Goal: Check status: Check status

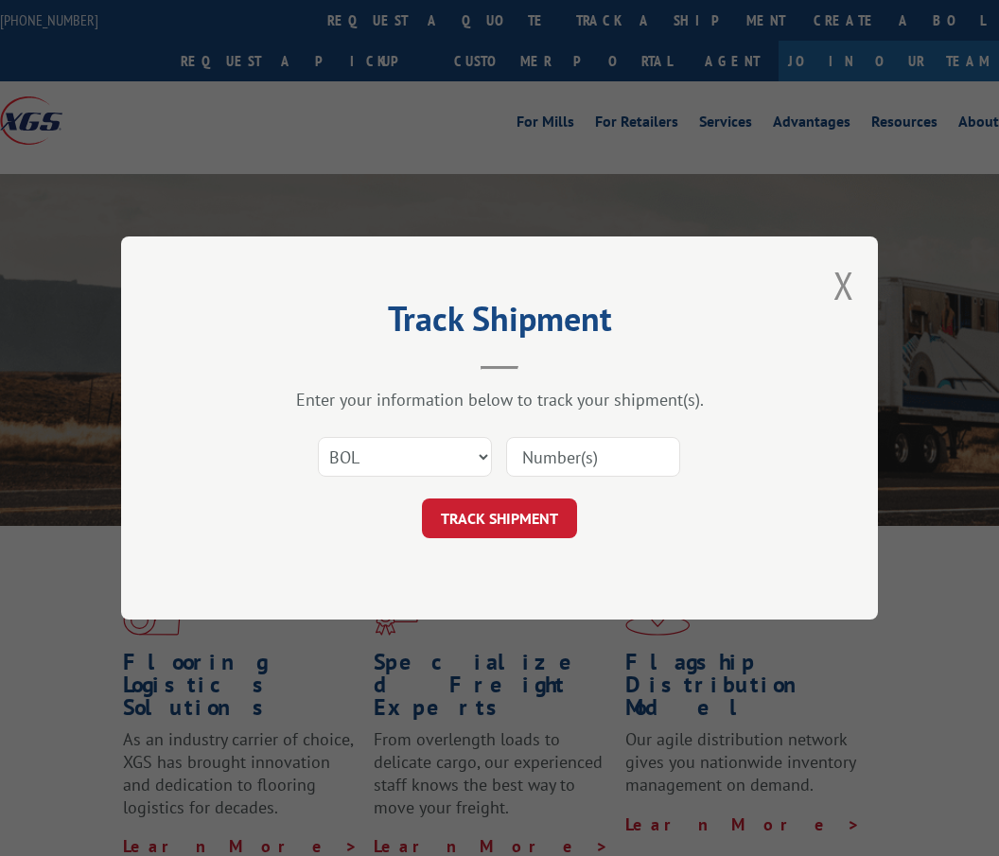
select select "bol"
type input "50870567"
click button "TRACK SHIPMENT" at bounding box center [499, 519] width 155 height 40
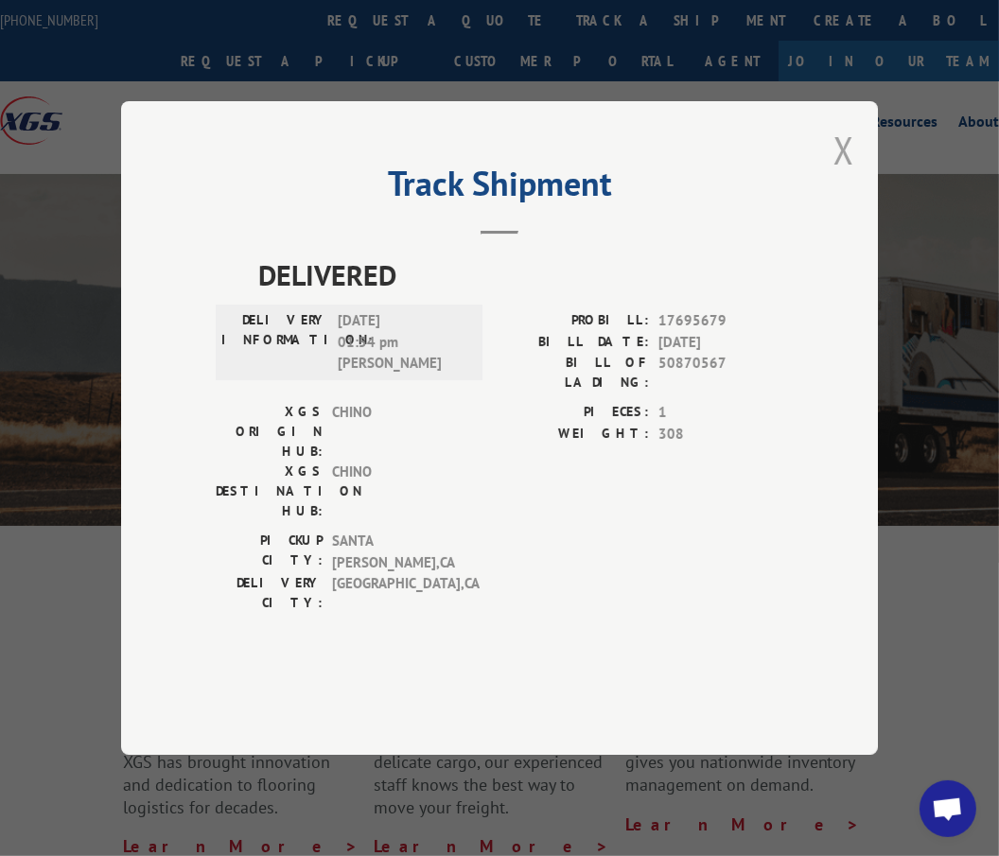
click at [845, 175] on button "Close modal" at bounding box center [844, 150] width 21 height 50
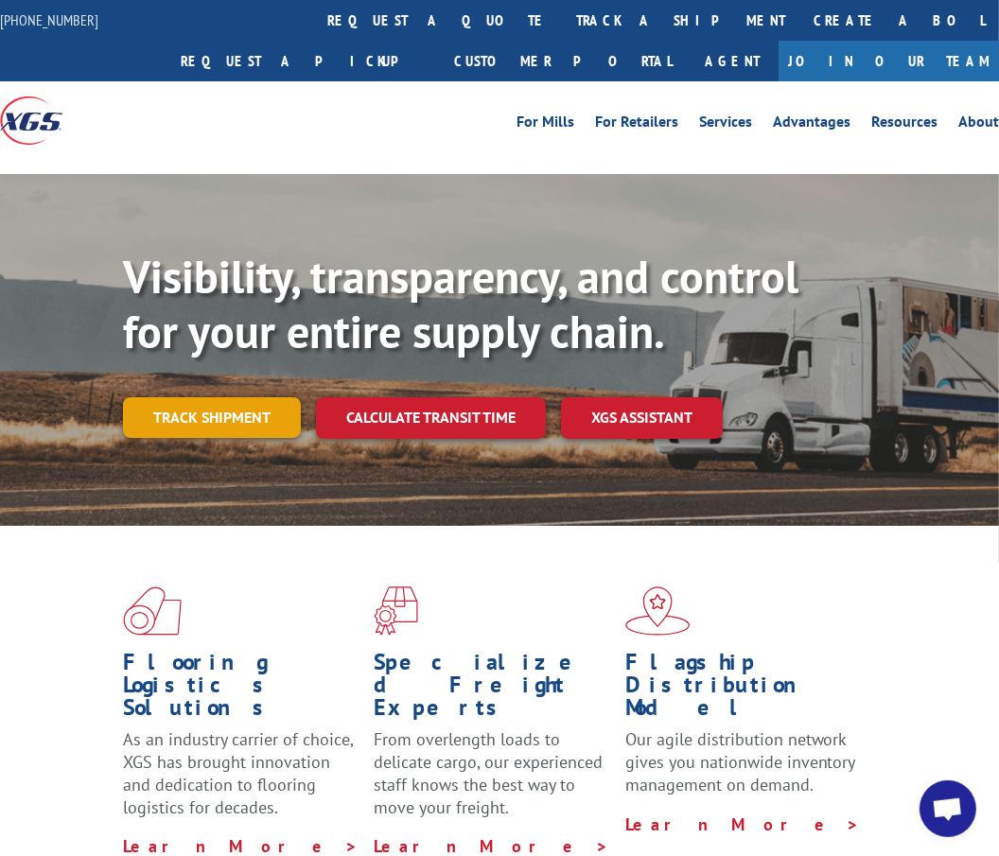
click at [287, 423] on link "Track shipment" at bounding box center [212, 417] width 178 height 40
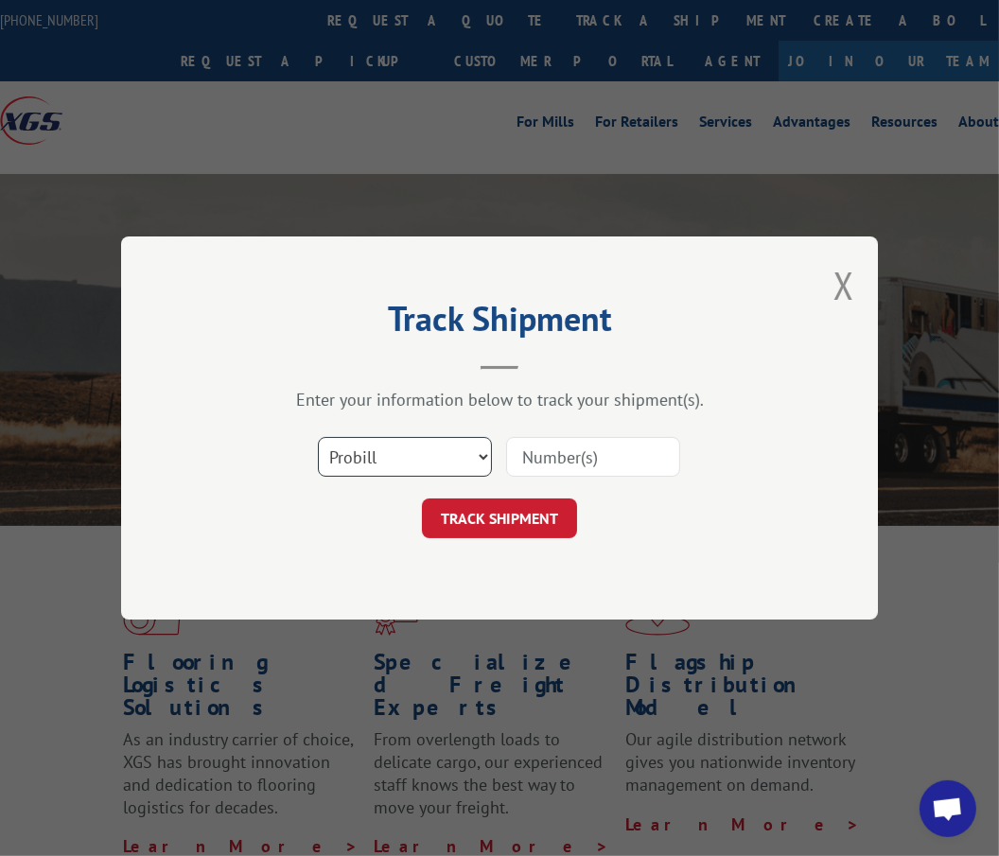
click at [397, 469] on select "Select category... Probill BOL PO" at bounding box center [405, 457] width 174 height 40
select select "bol"
click at [318, 437] on select "Select category... Probill BOL PO" at bounding box center [405, 457] width 174 height 40
click at [580, 453] on input at bounding box center [593, 457] width 174 height 40
type input "3399100"
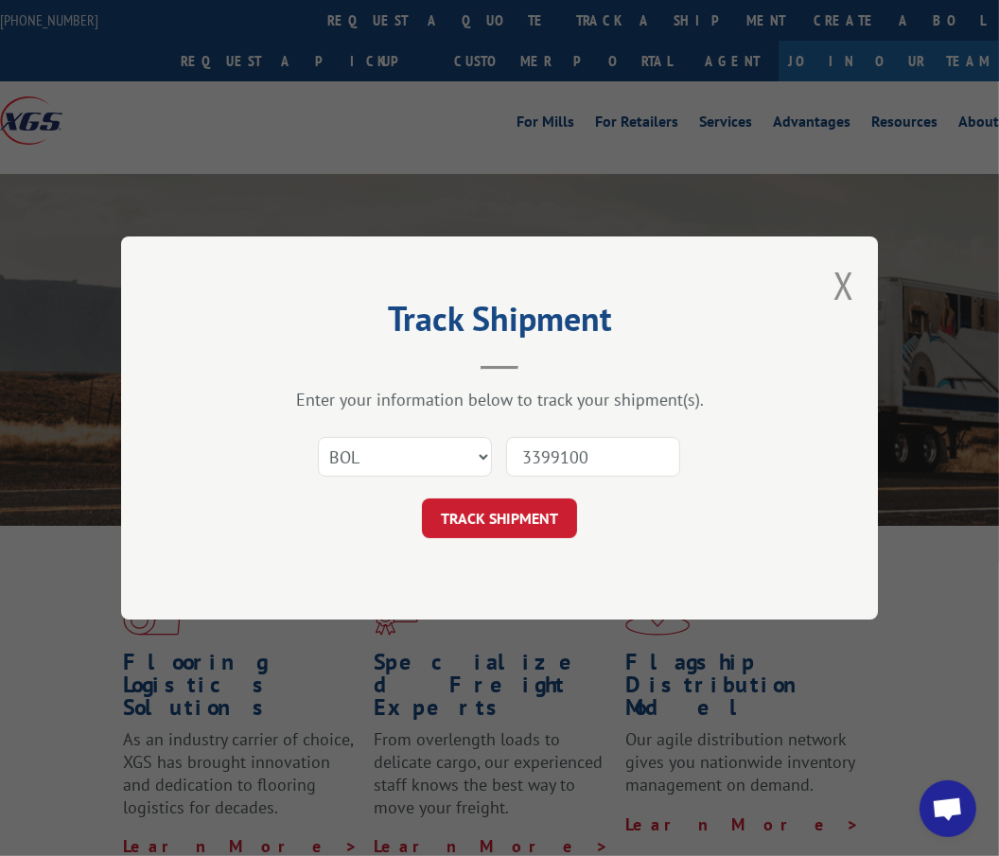
click button "TRACK SHIPMENT" at bounding box center [499, 519] width 155 height 40
